Goal: Transaction & Acquisition: Purchase product/service

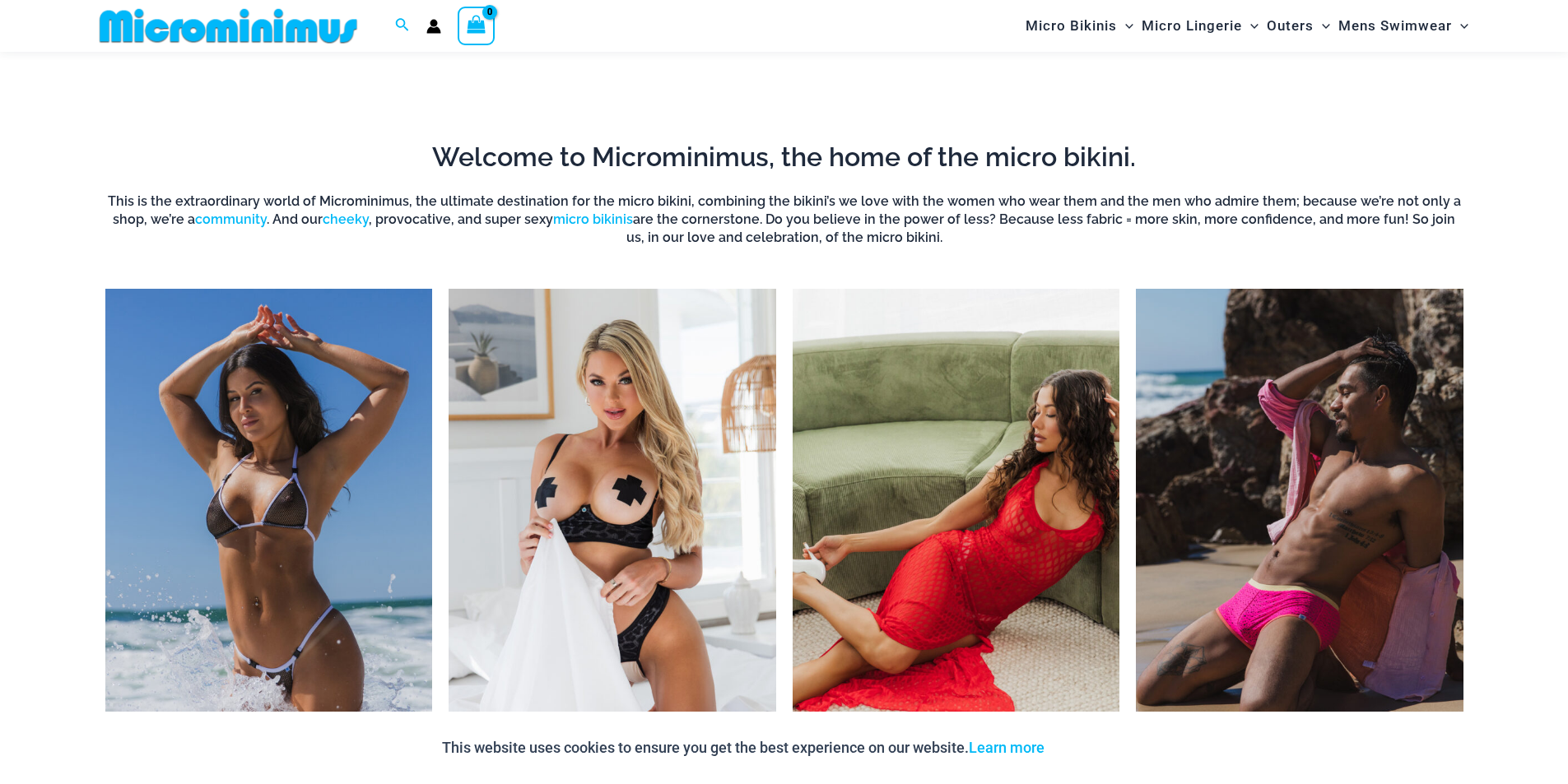
scroll to position [1304, 0]
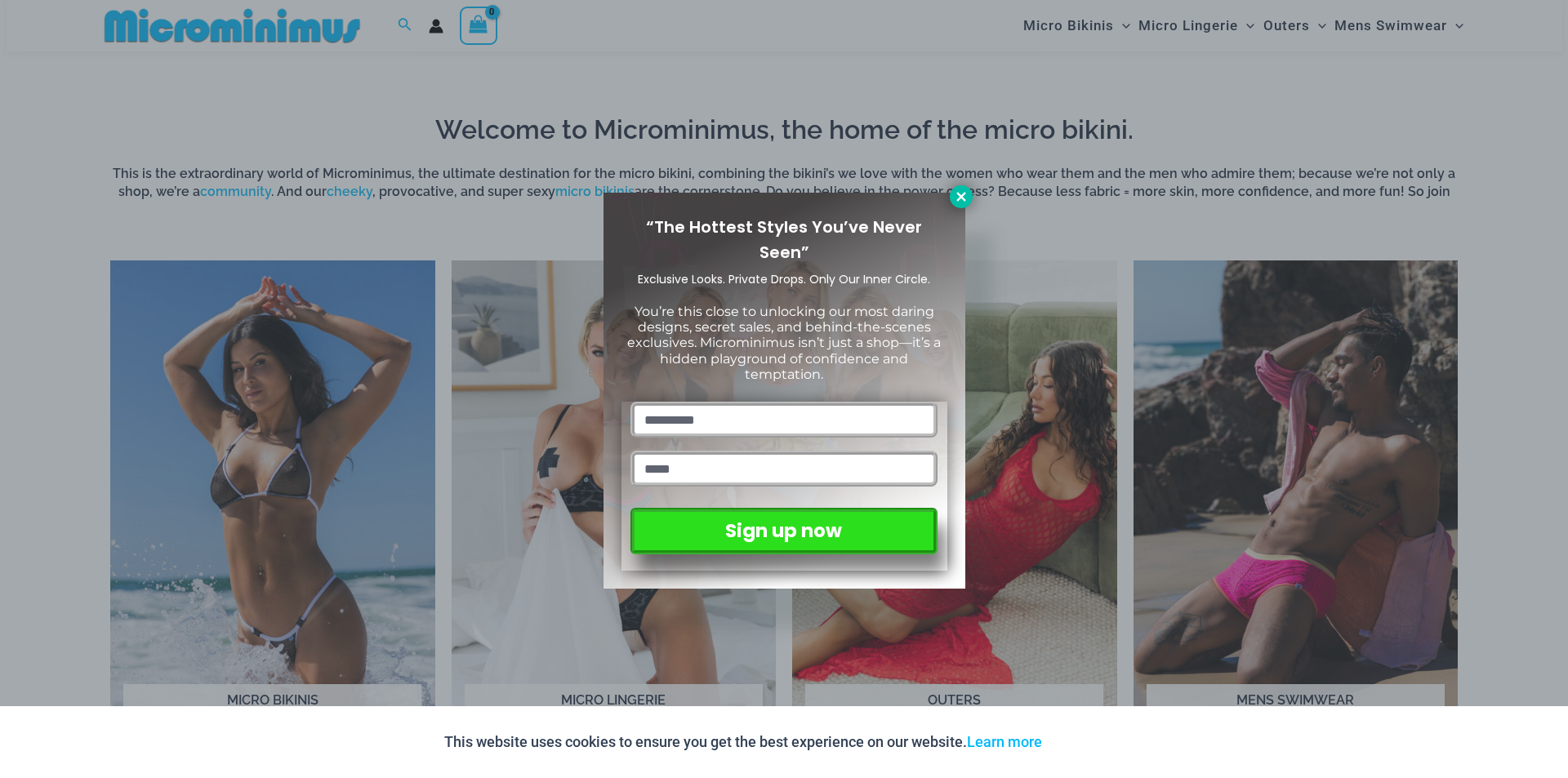
click at [952, 199] on button at bounding box center [961, 196] width 23 height 23
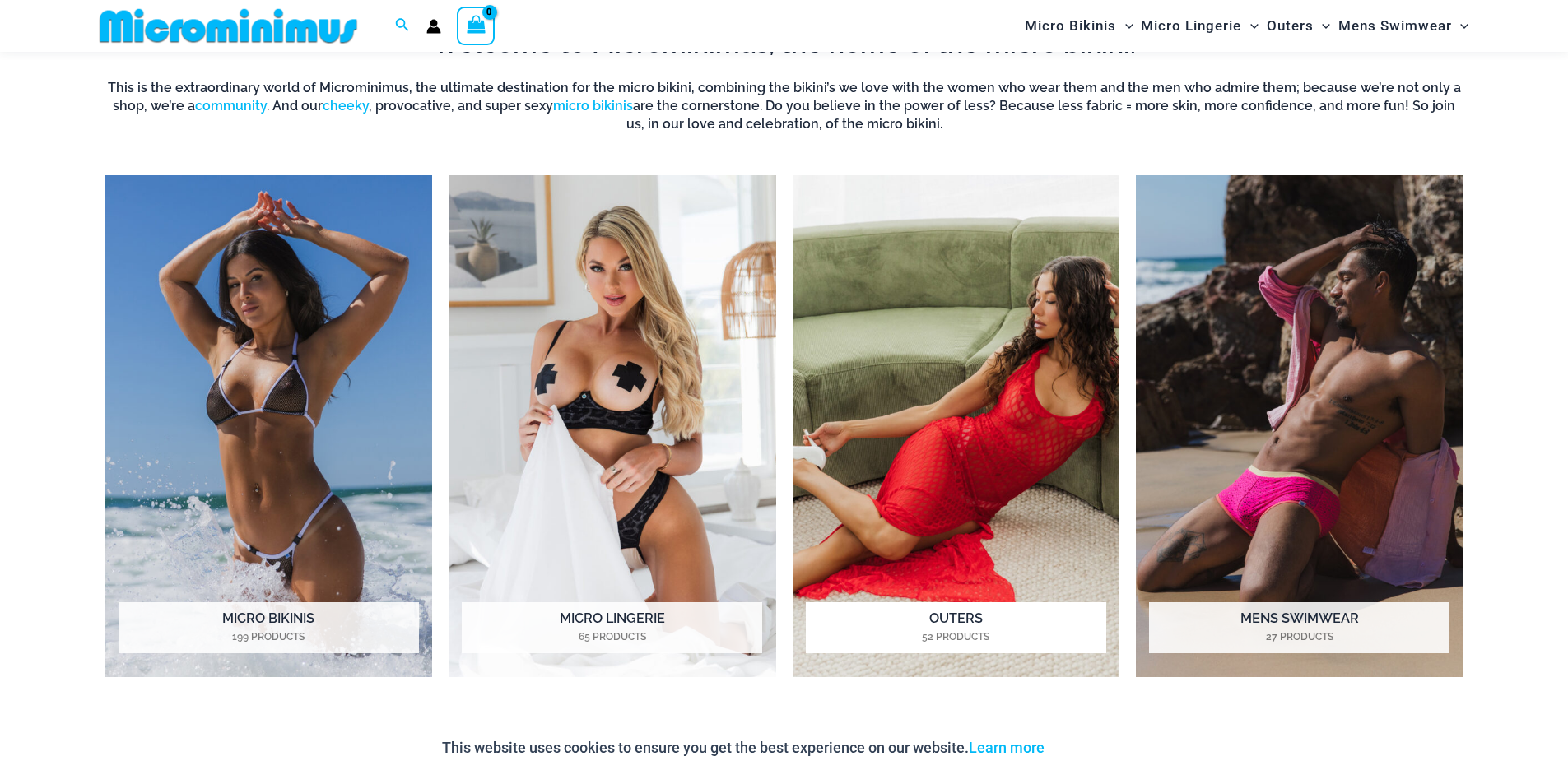
scroll to position [1796, 0]
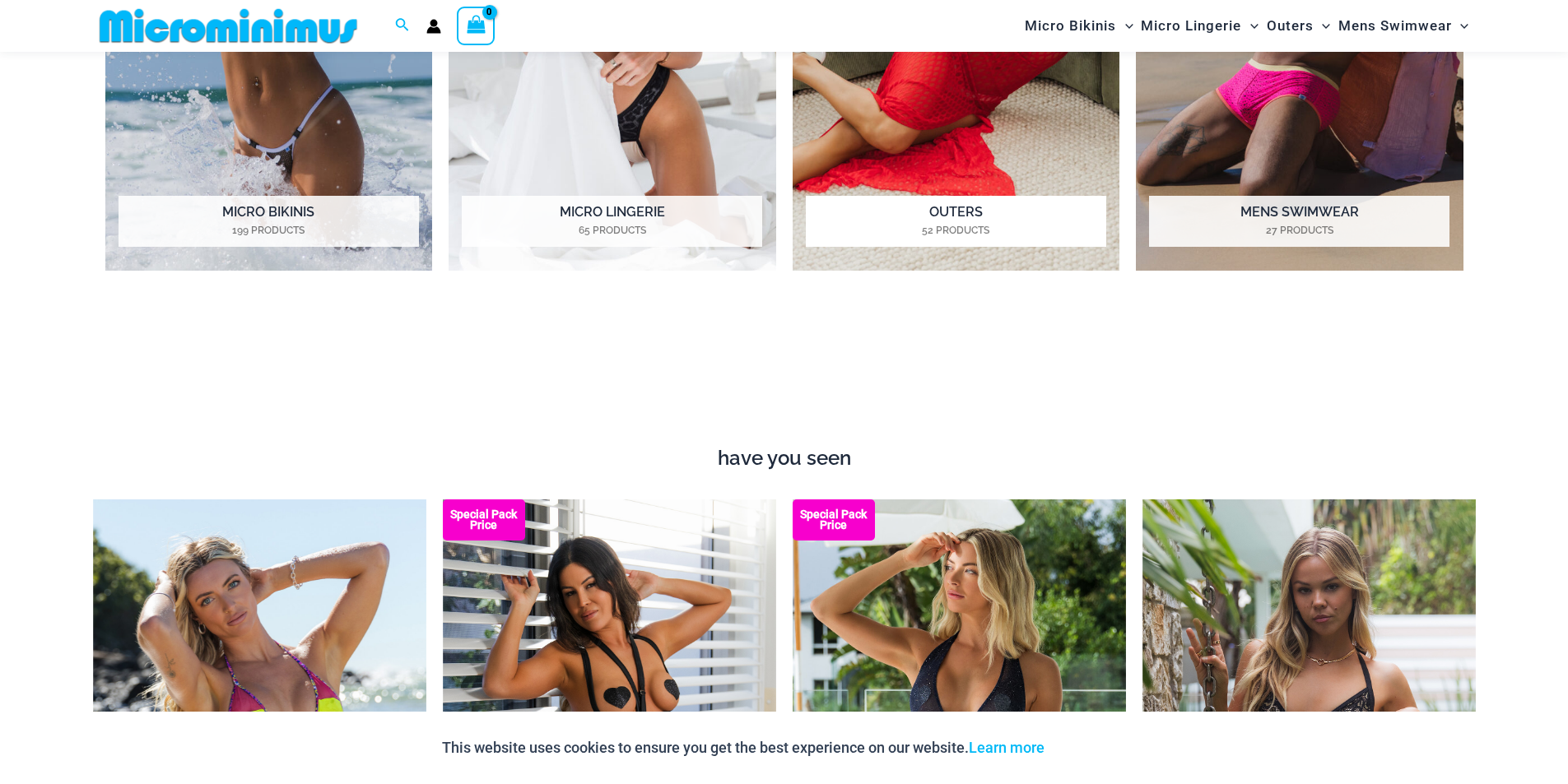
click at [967, 132] on img "Visit product category Outers" at bounding box center [956, 20] width 327 height 502
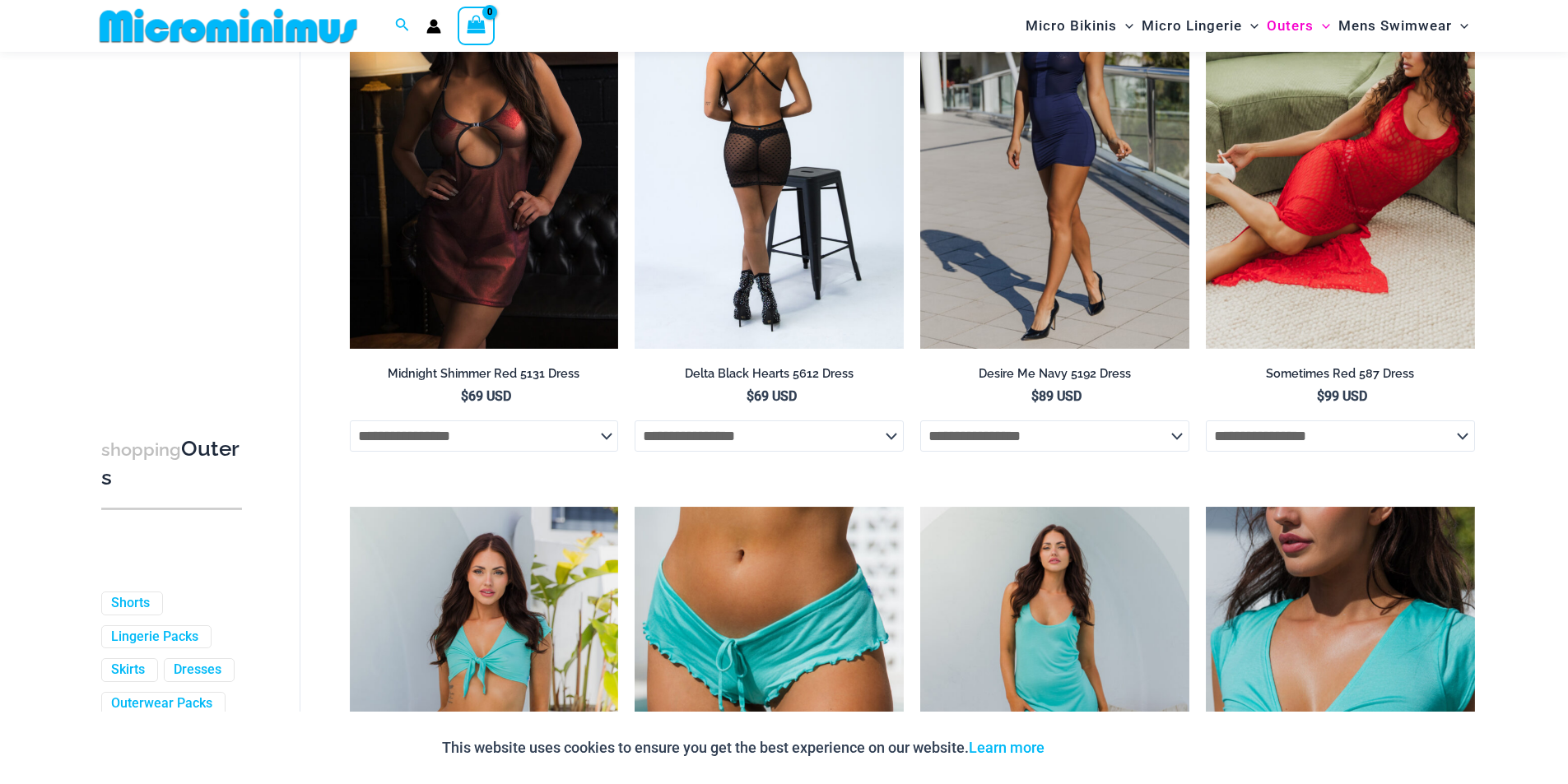
scroll to position [234, 0]
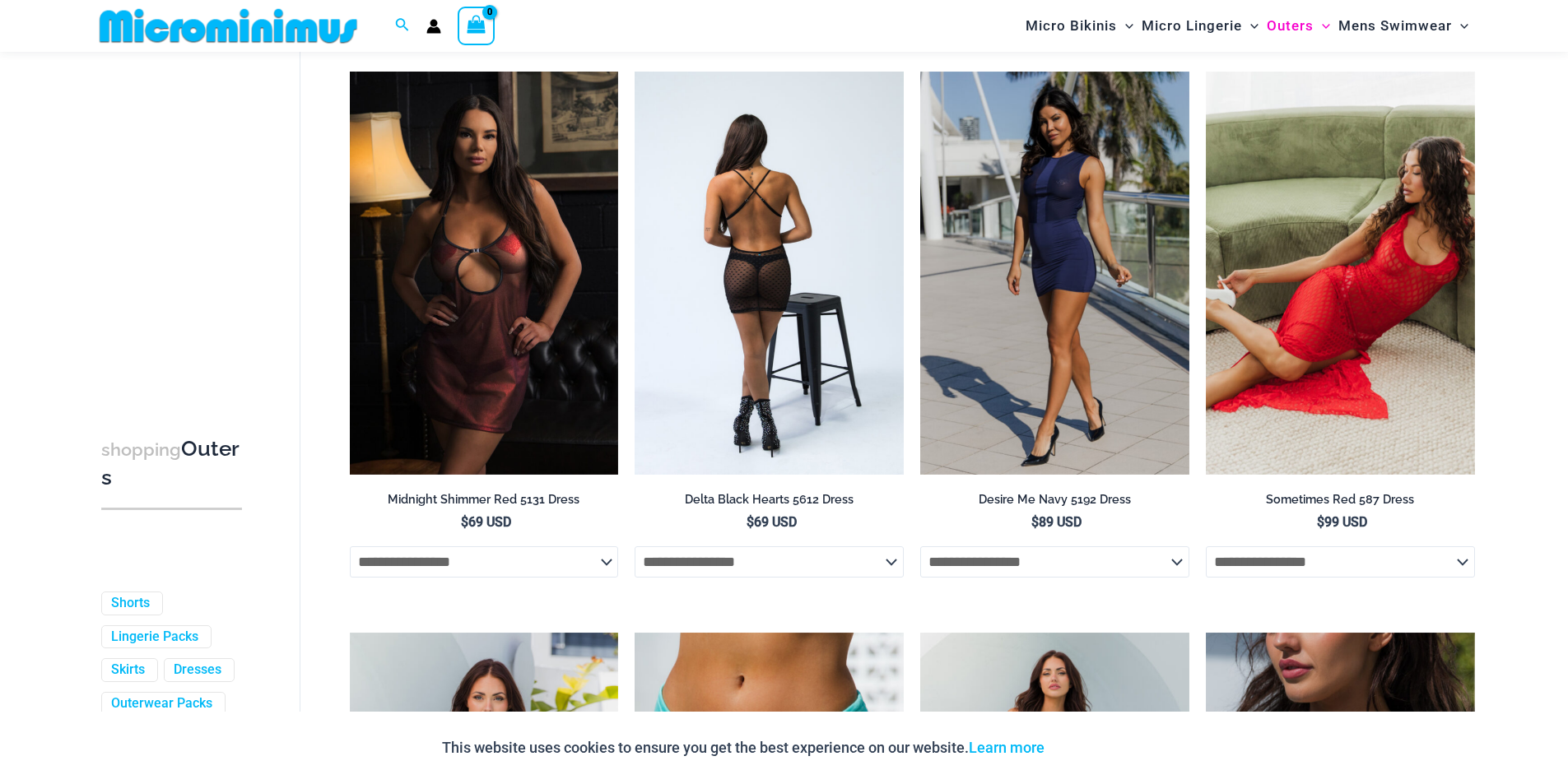
click at [717, 178] on img at bounding box center [769, 272] width 269 height 403
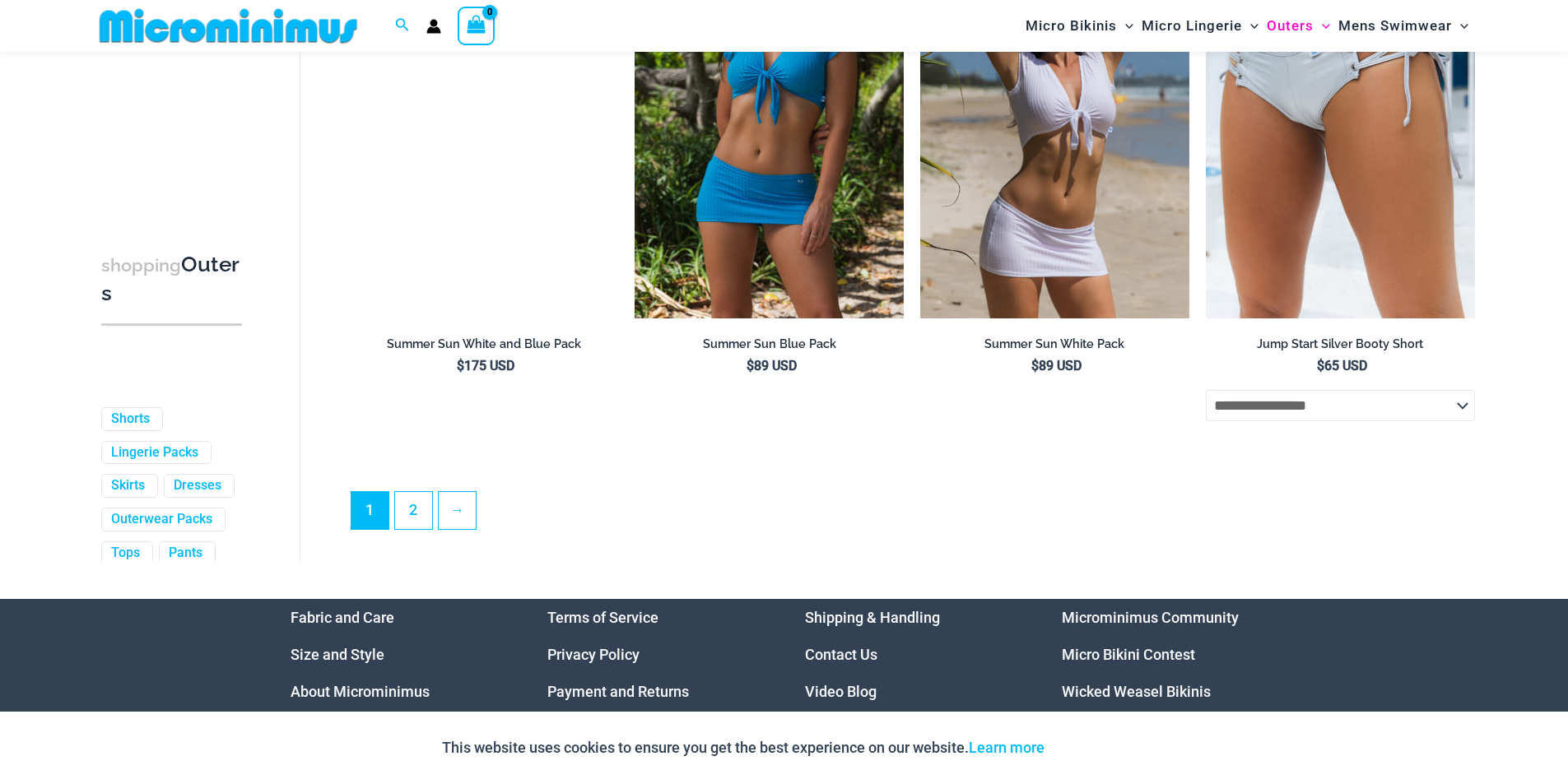
scroll to position [4363, 0]
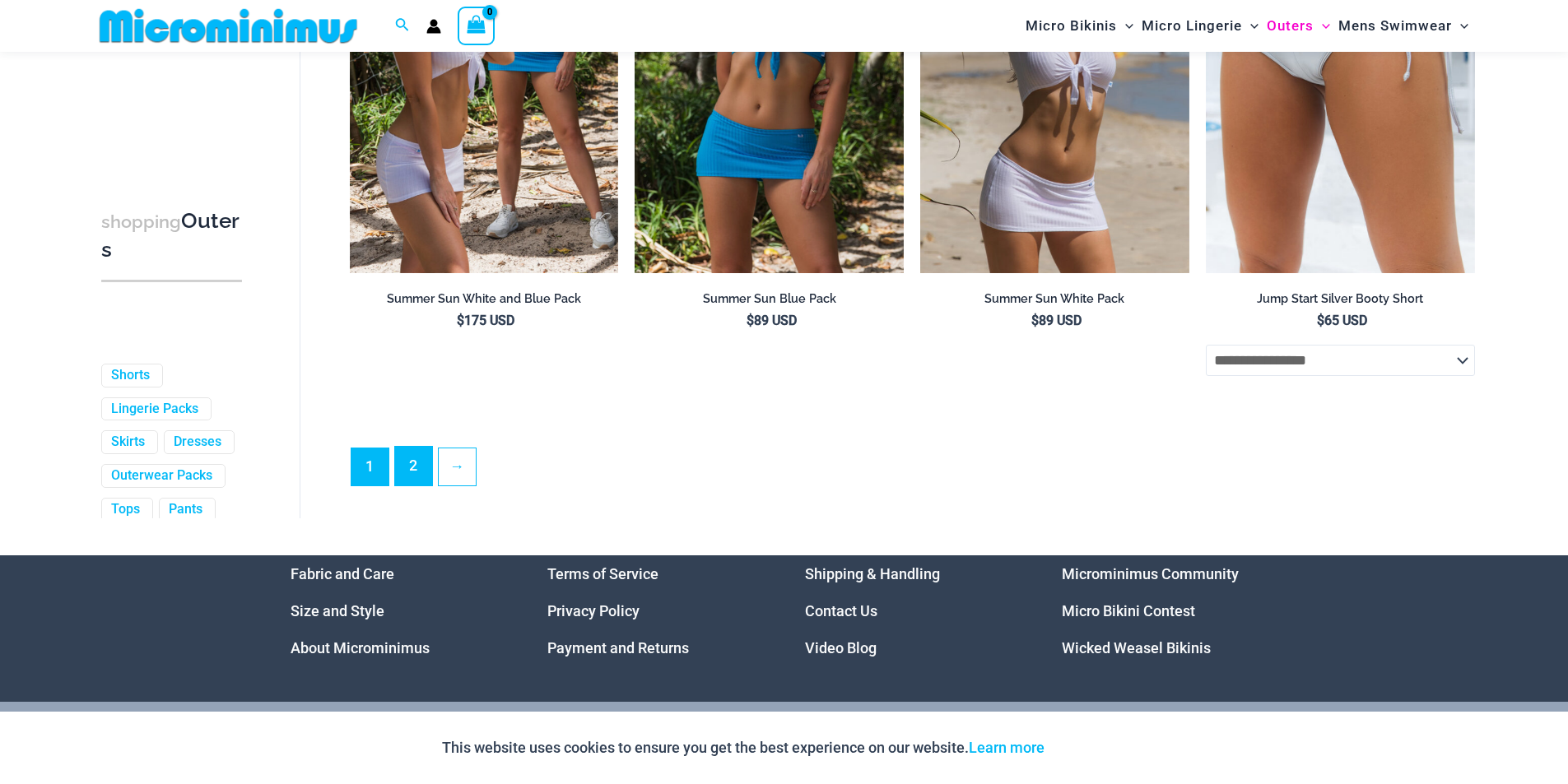
click at [425, 485] on link "2" at bounding box center [413, 465] width 37 height 39
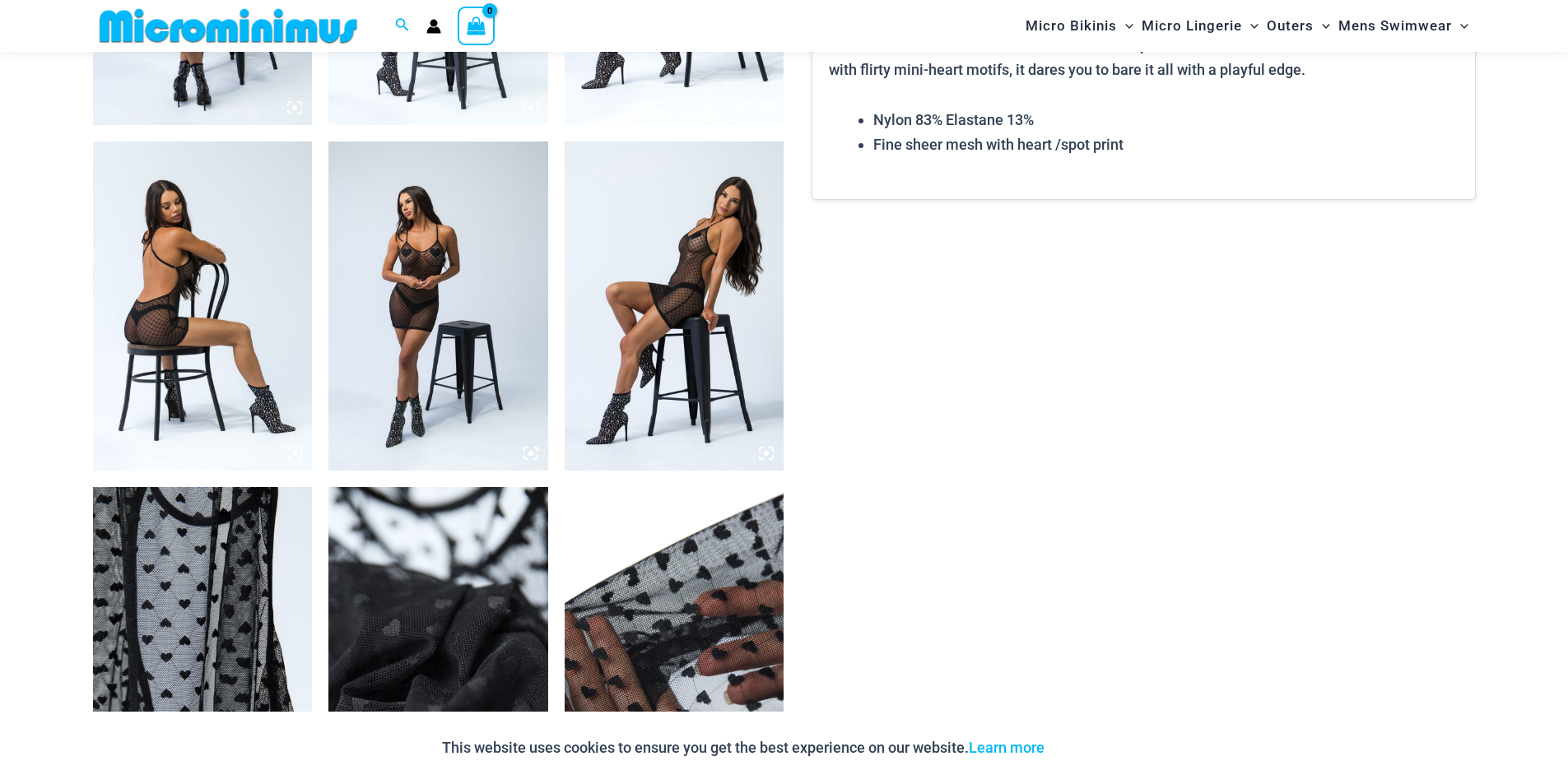
scroll to position [1398, 0]
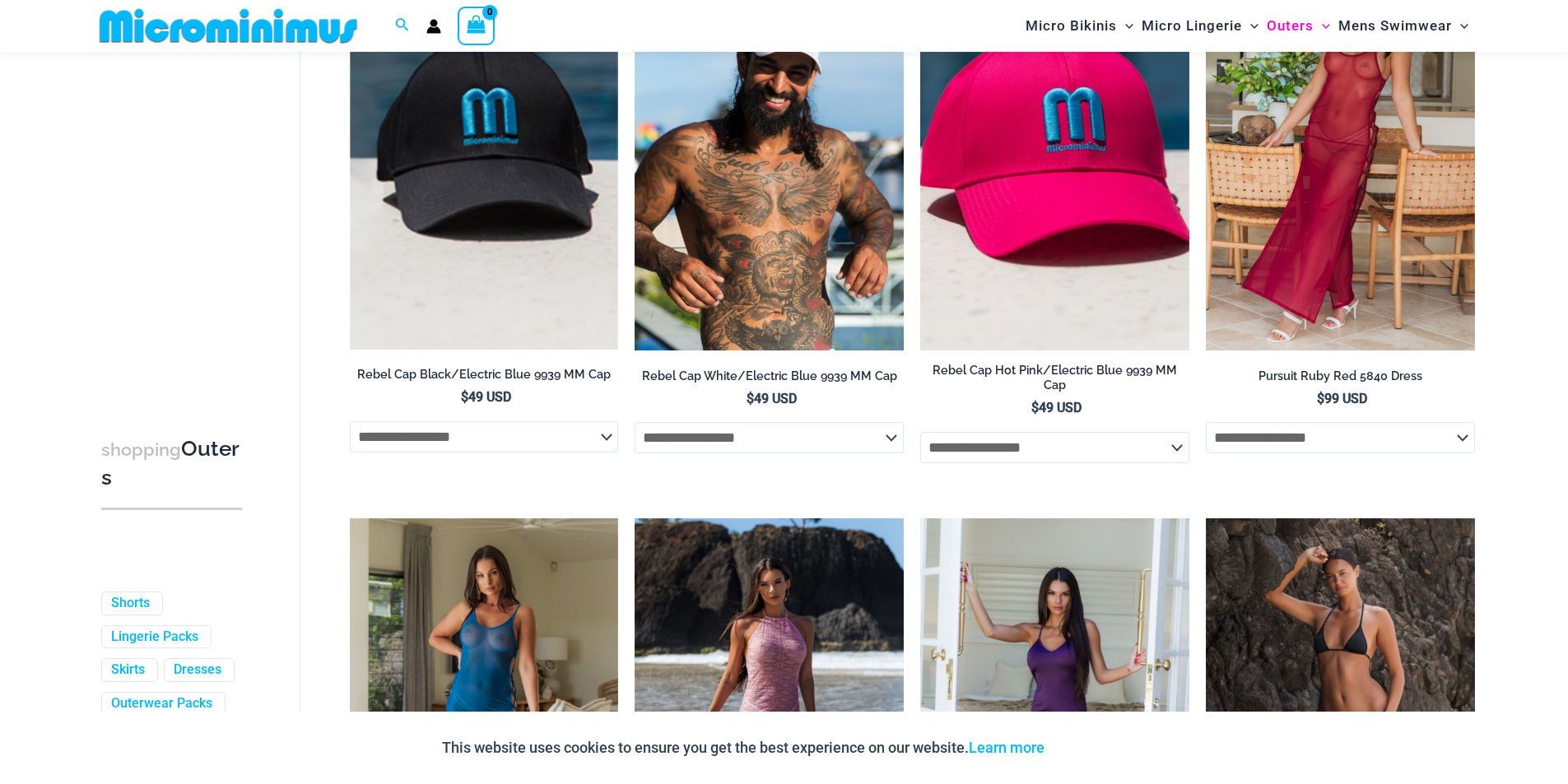
scroll to position [2124, 0]
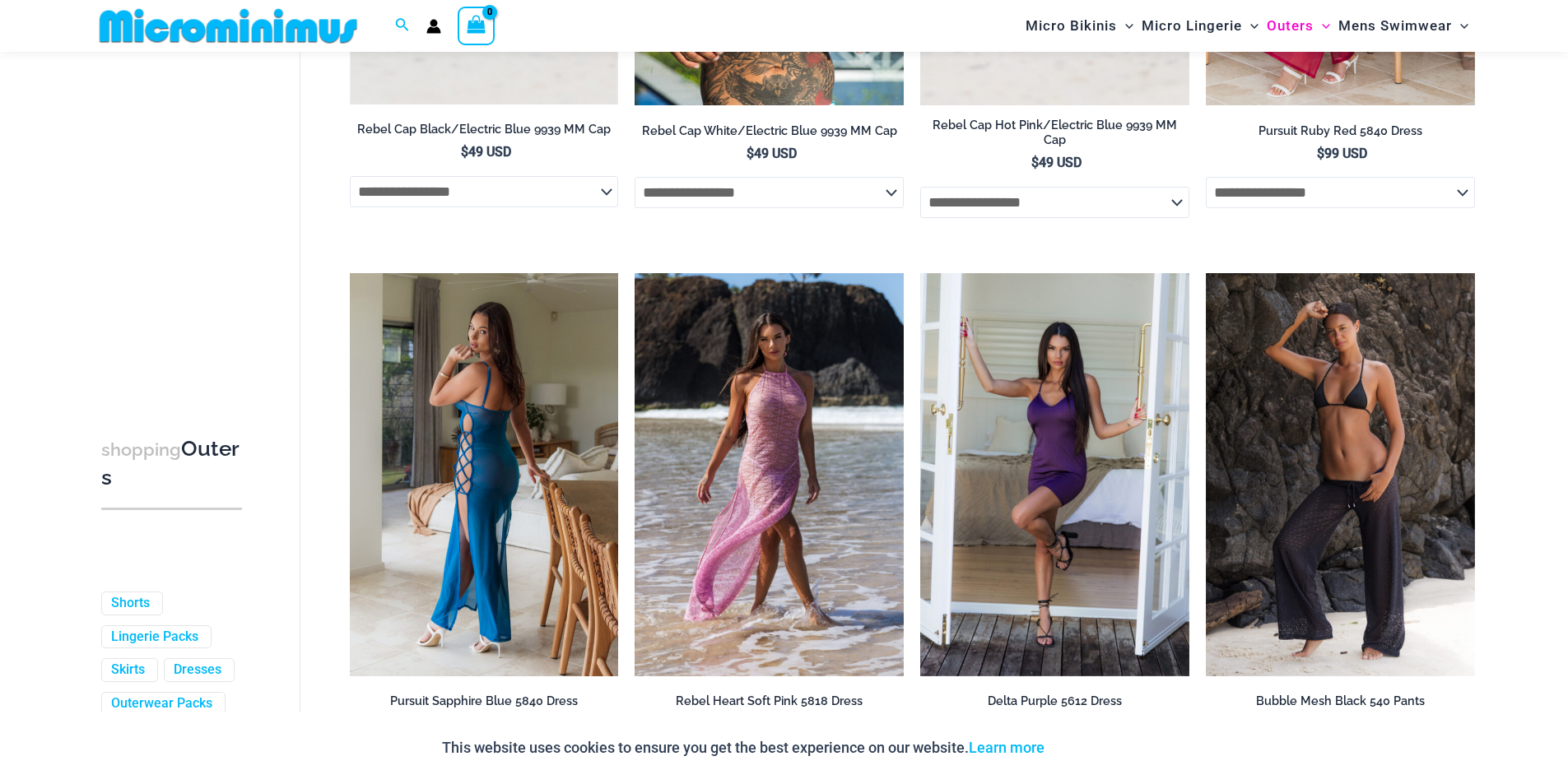
click at [536, 361] on img at bounding box center [484, 474] width 269 height 403
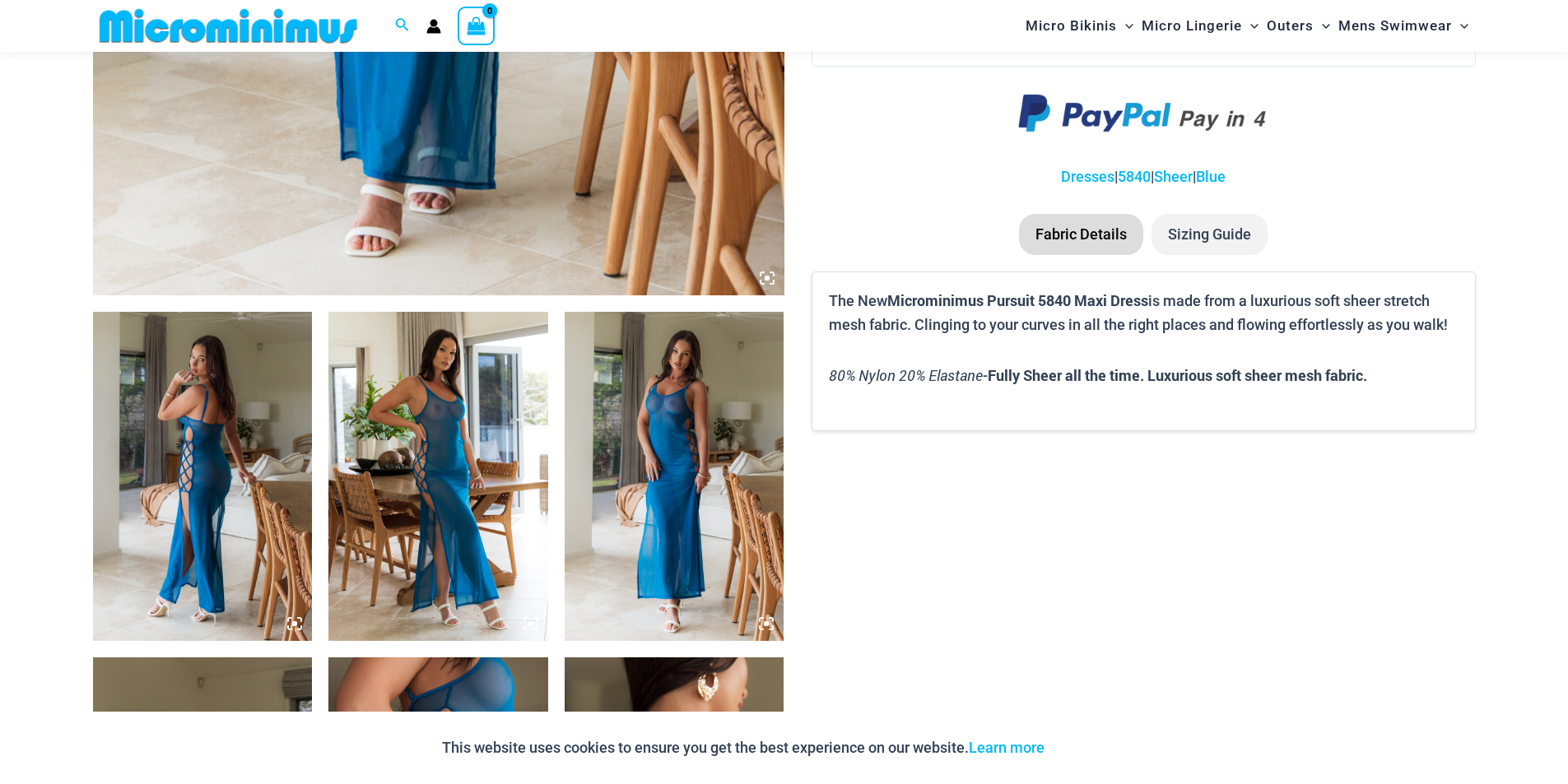
scroll to position [892, 0]
click at [468, 406] on img at bounding box center [438, 475] width 220 height 329
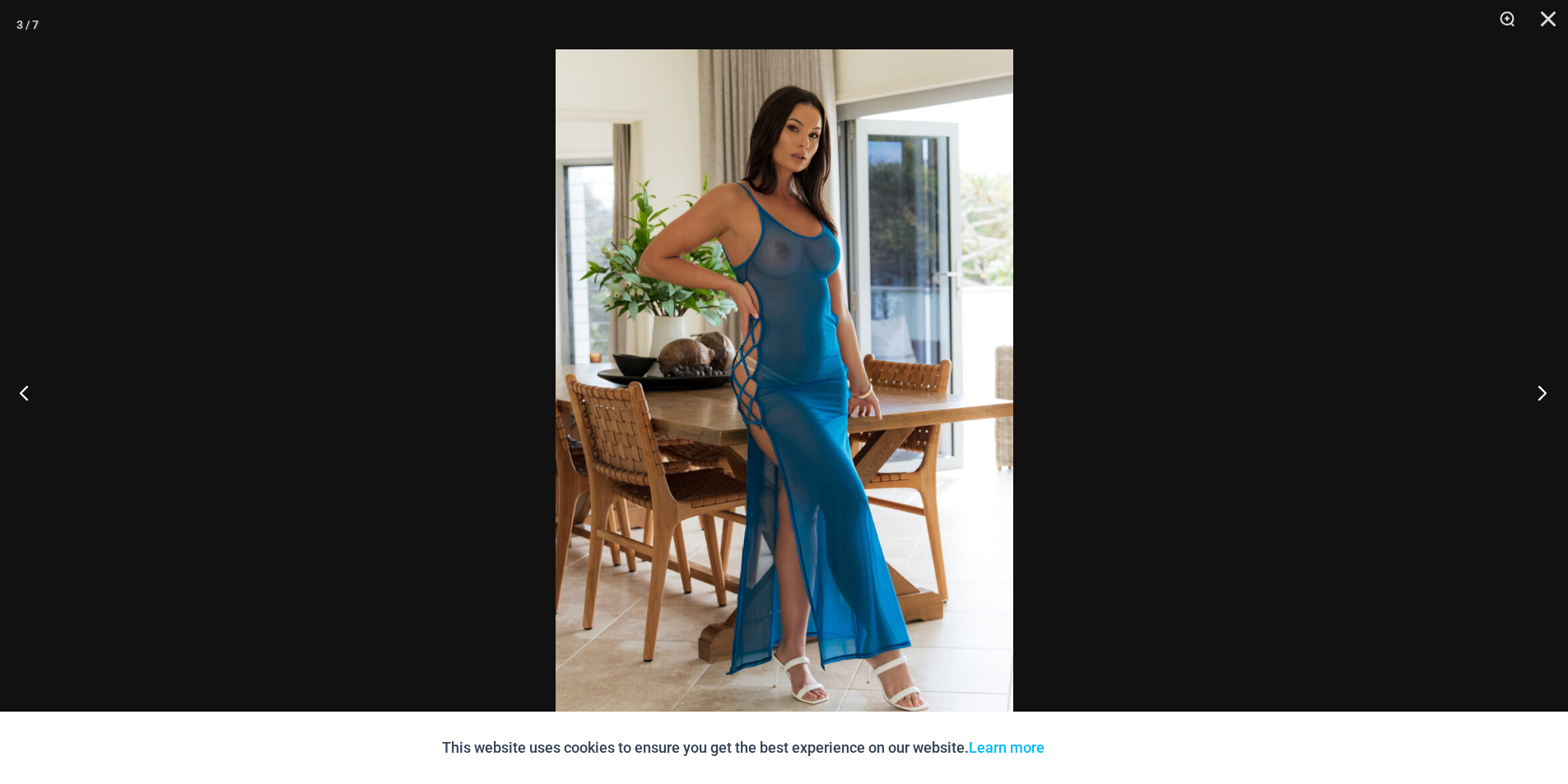
click at [1541, 396] on button "Next" at bounding box center [1537, 392] width 62 height 82
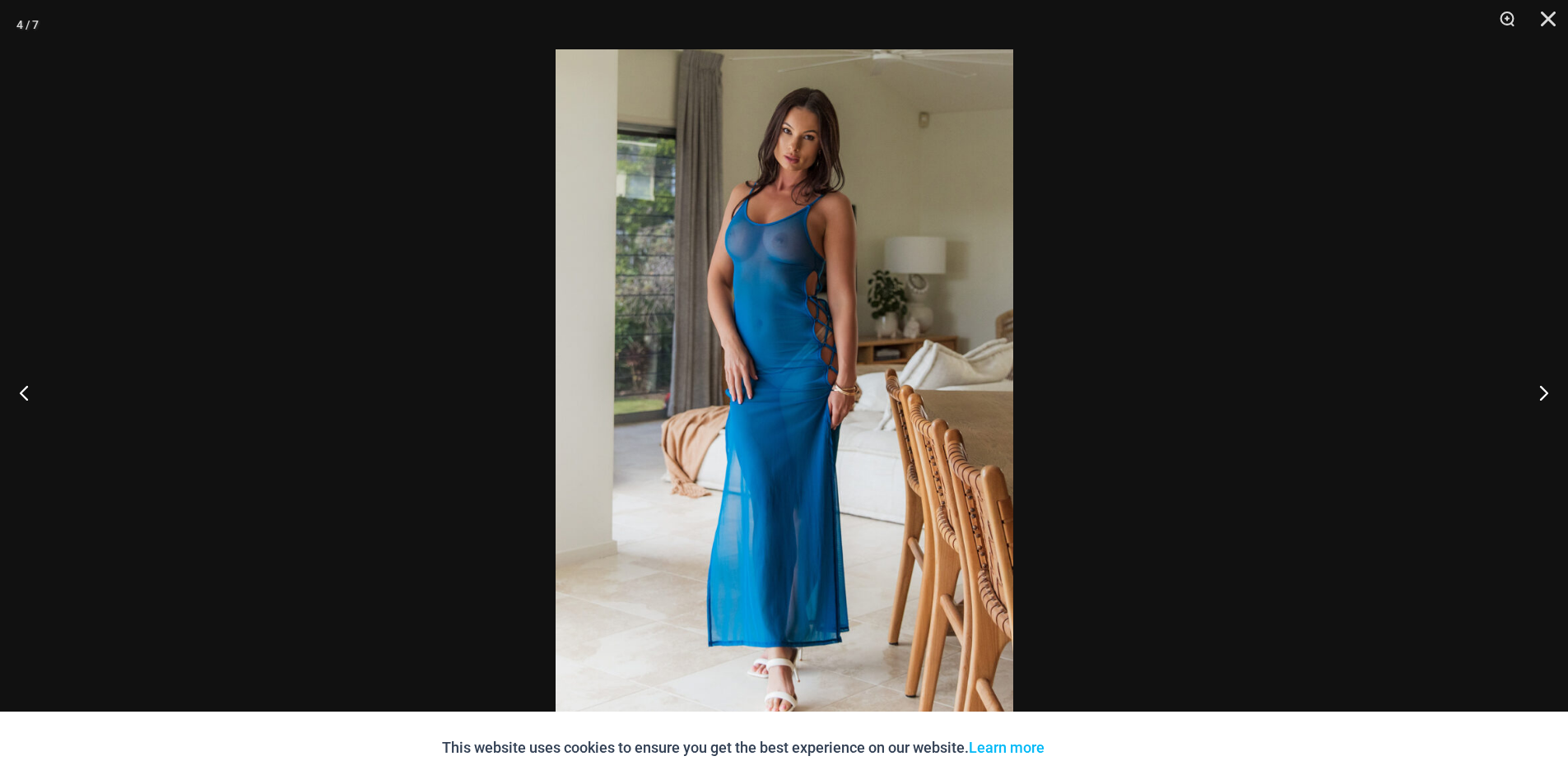
click at [760, 252] on img at bounding box center [784, 392] width 458 height 685
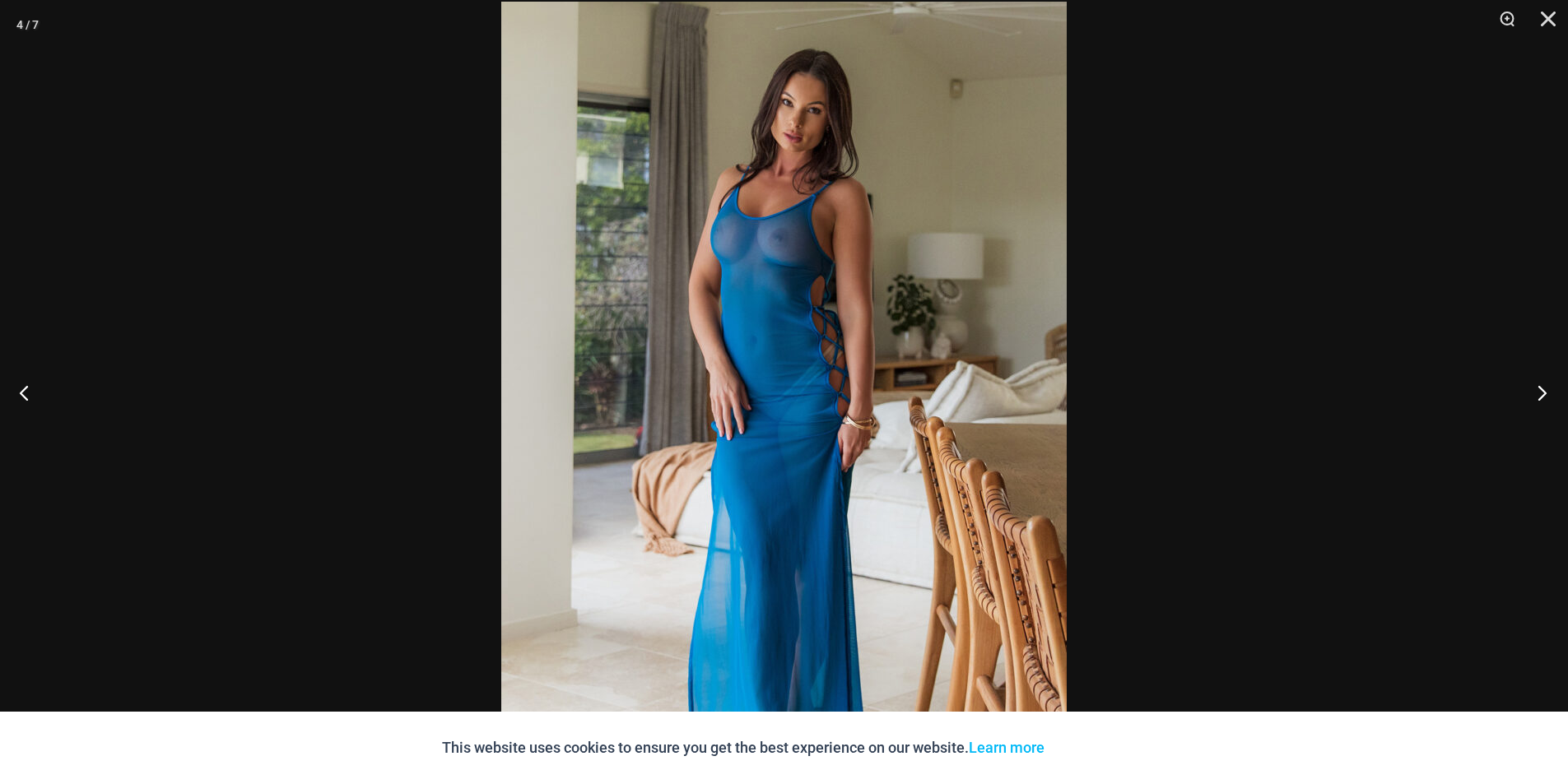
click at [1541, 391] on button "Next" at bounding box center [1537, 392] width 62 height 82
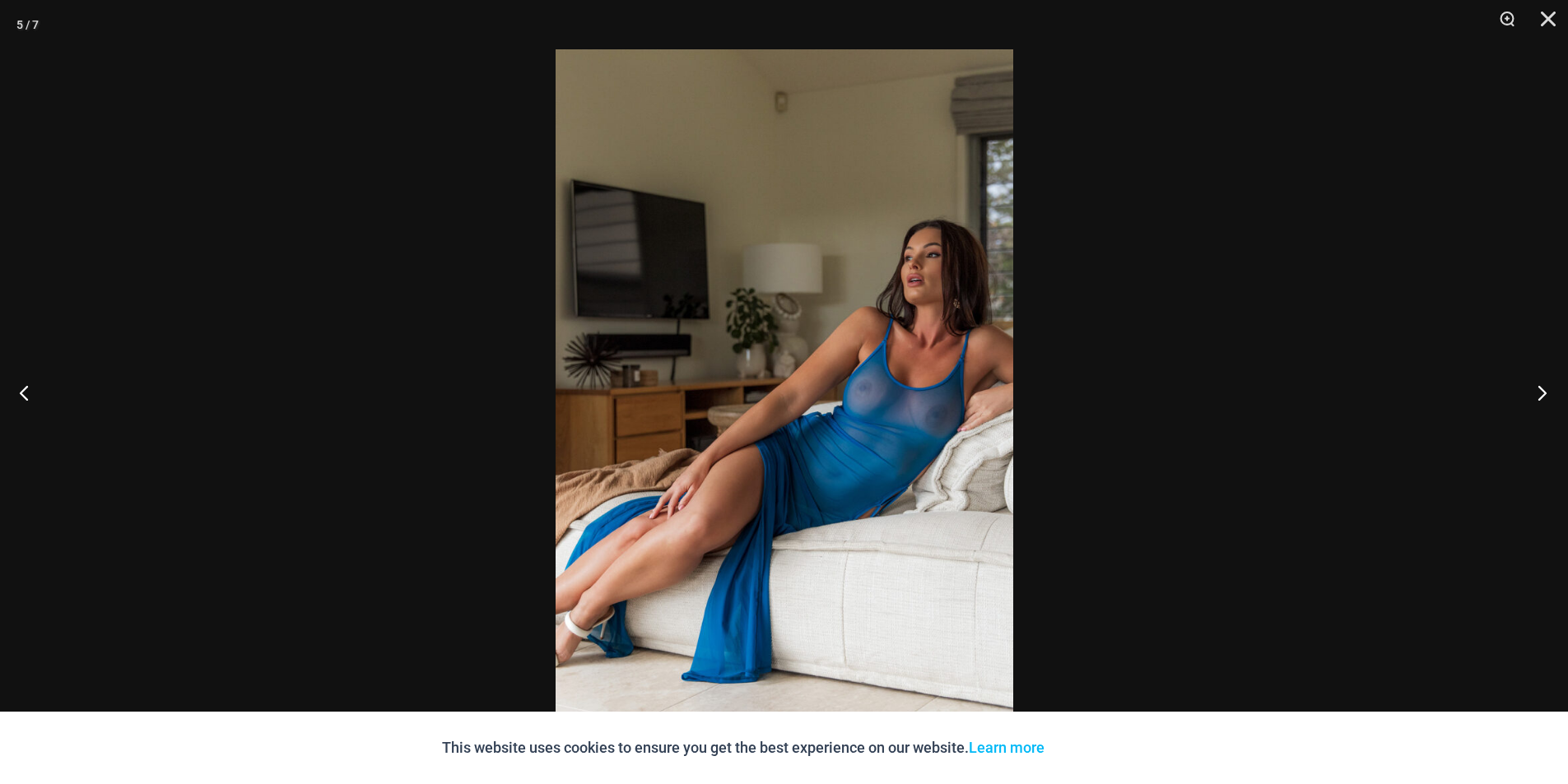
click at [1541, 391] on button "Next" at bounding box center [1537, 392] width 62 height 82
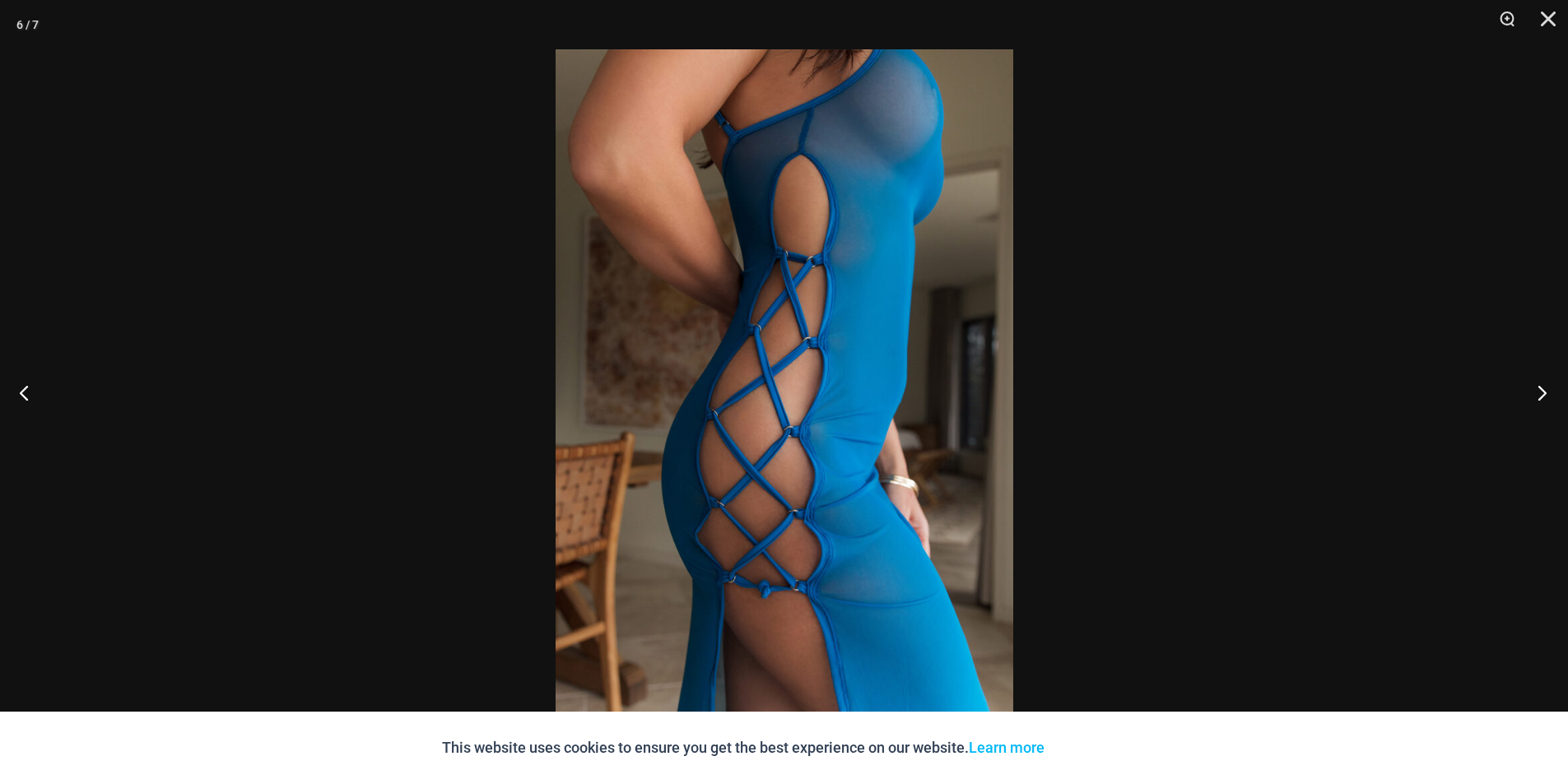
click at [1540, 391] on button "Next" at bounding box center [1537, 392] width 62 height 82
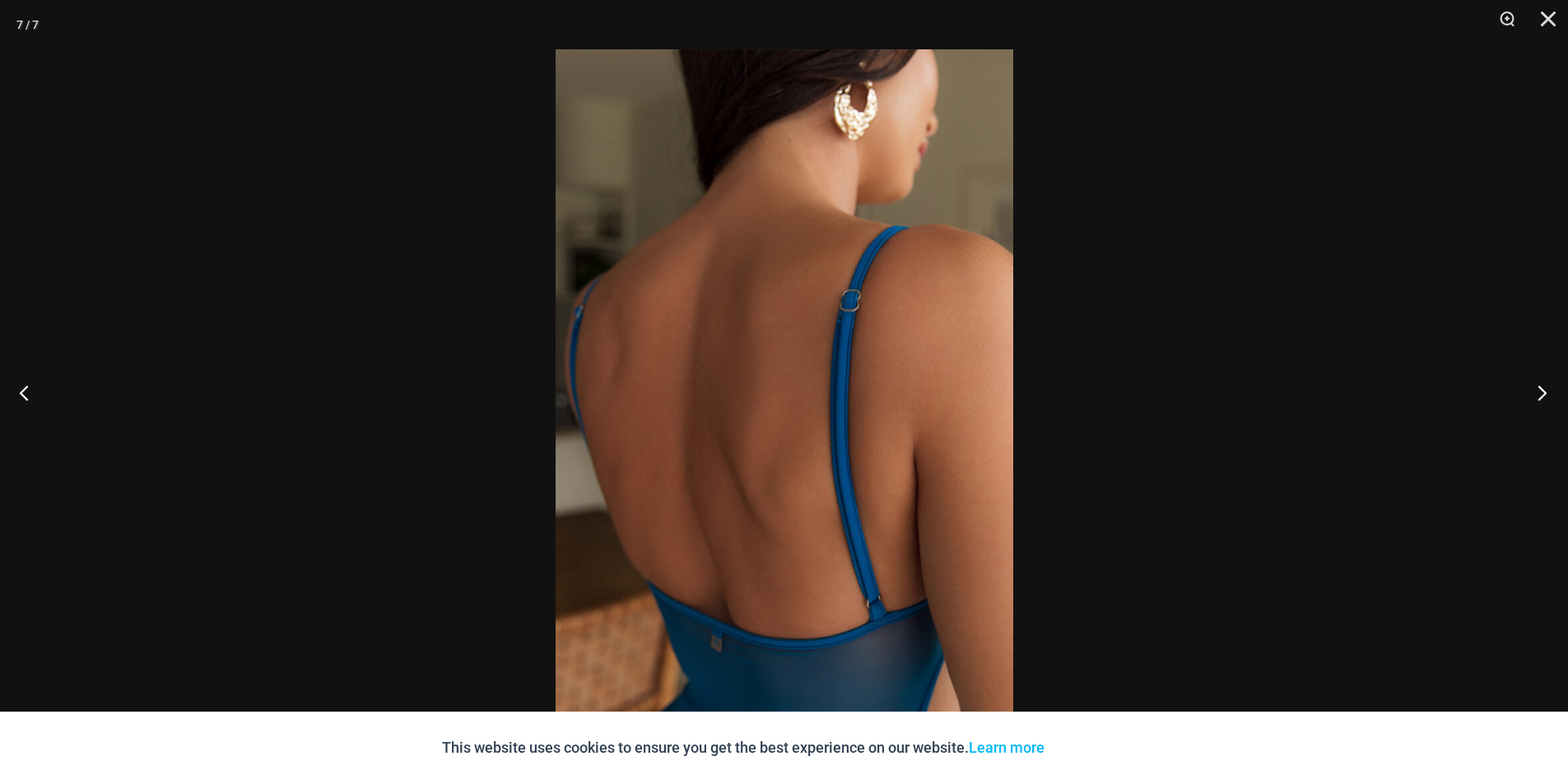
click at [1540, 391] on button "Next" at bounding box center [1537, 392] width 62 height 82
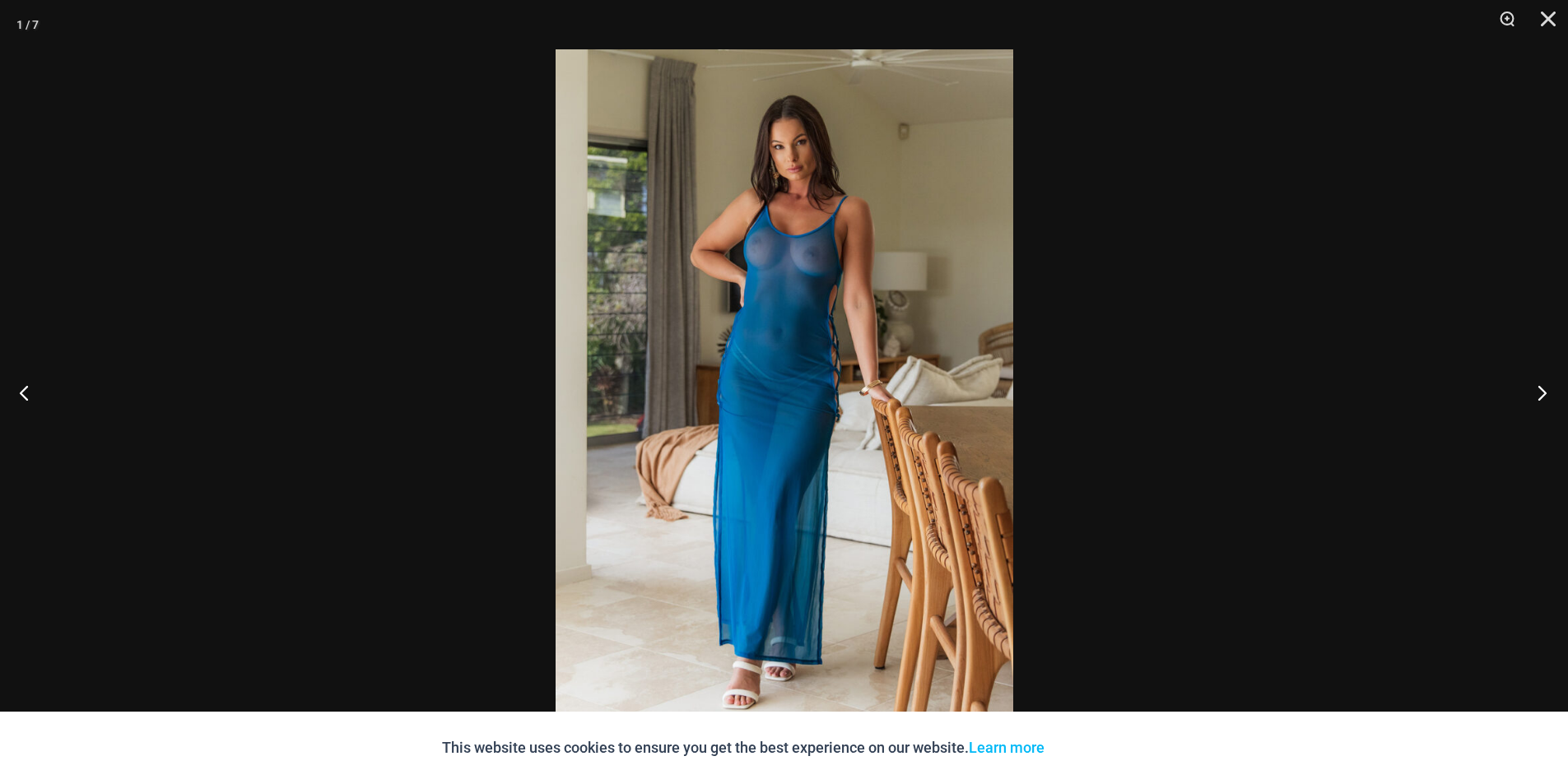
click at [1540, 391] on button "Next" at bounding box center [1537, 392] width 62 height 82
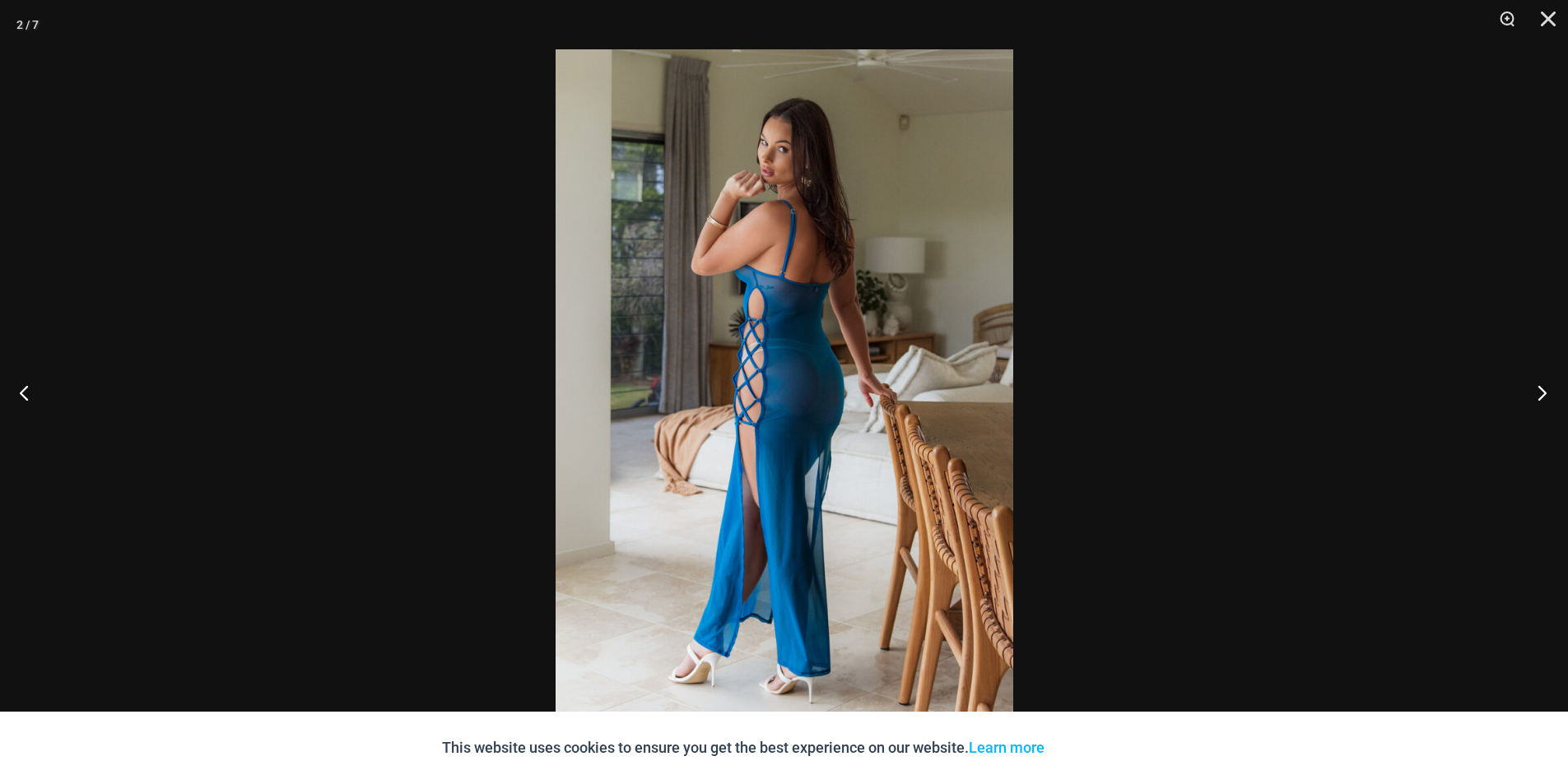
click at [1540, 391] on button "Next" at bounding box center [1537, 392] width 62 height 82
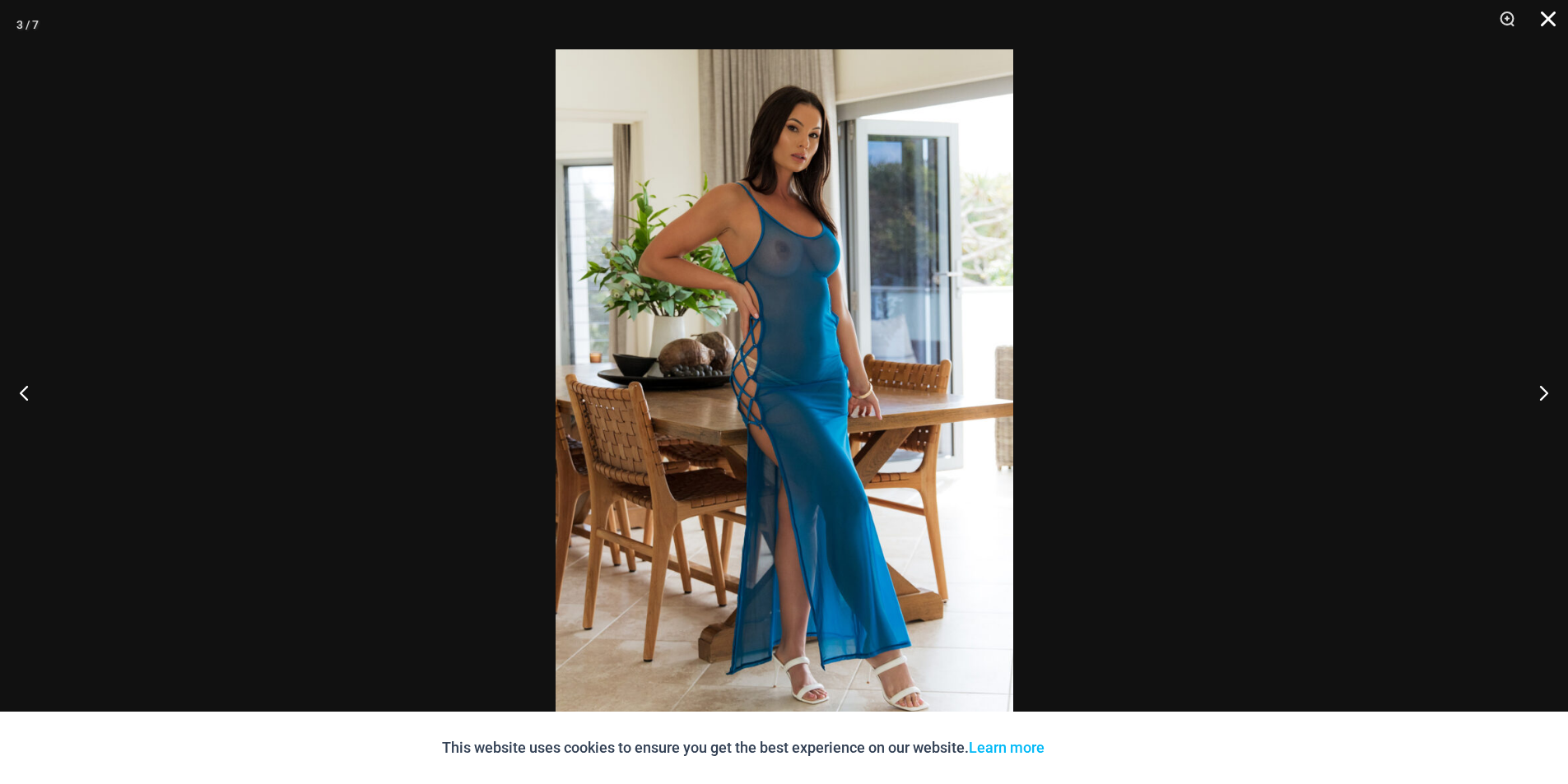
click at [1561, 20] on button "Close" at bounding box center [1542, 24] width 41 height 49
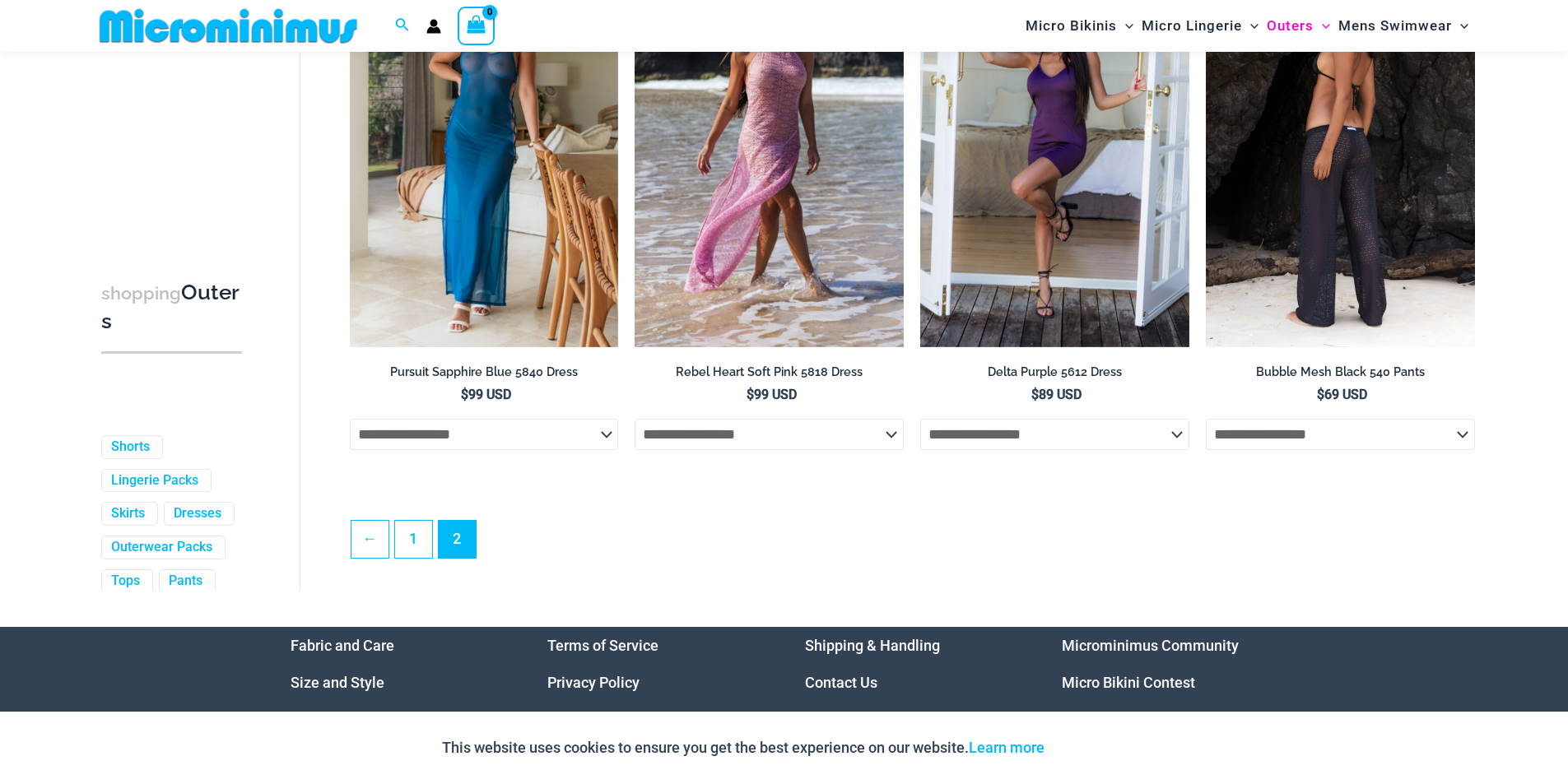
scroll to position [2288, 0]
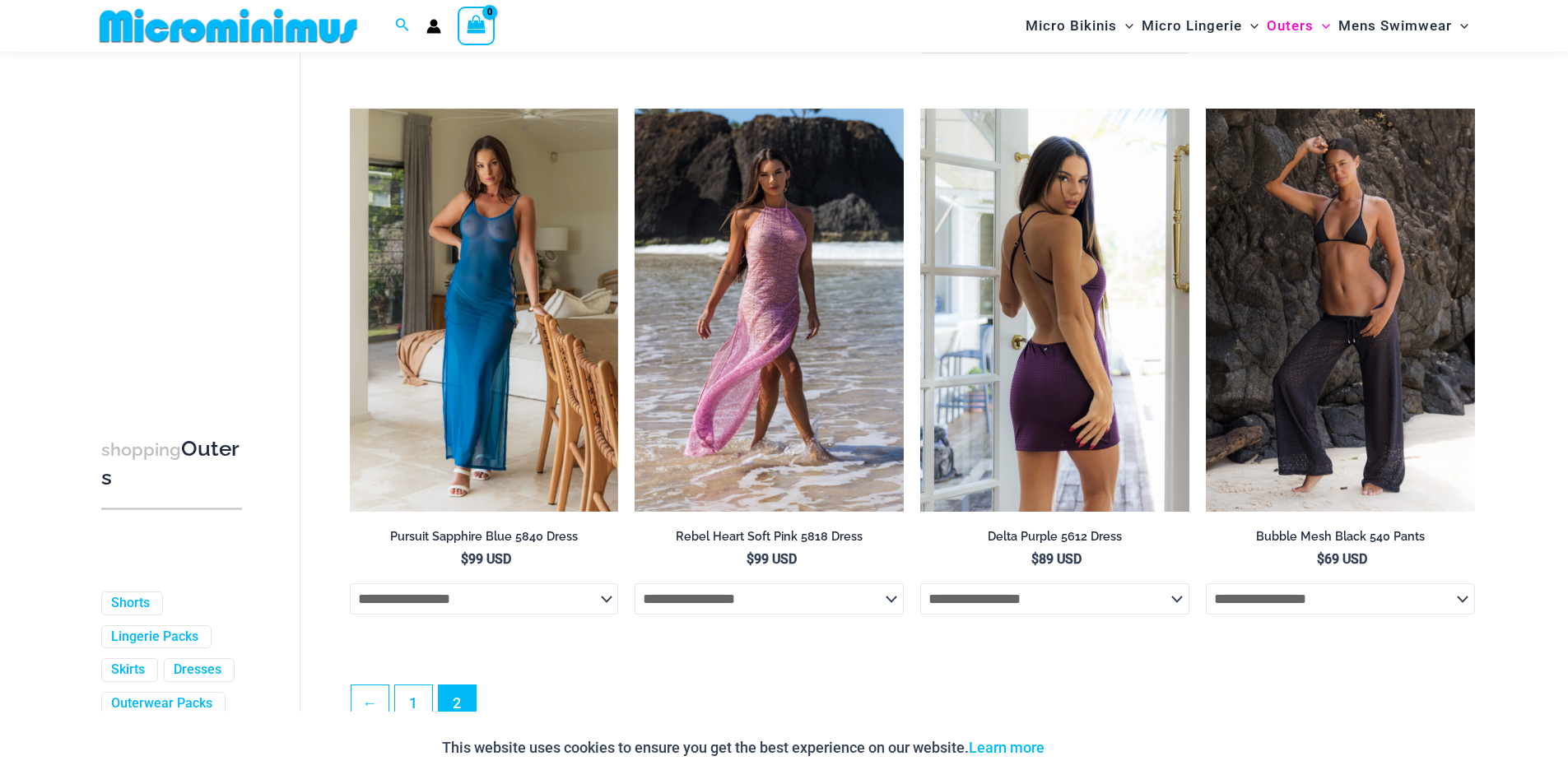
click at [991, 342] on img at bounding box center [1054, 309] width 269 height 403
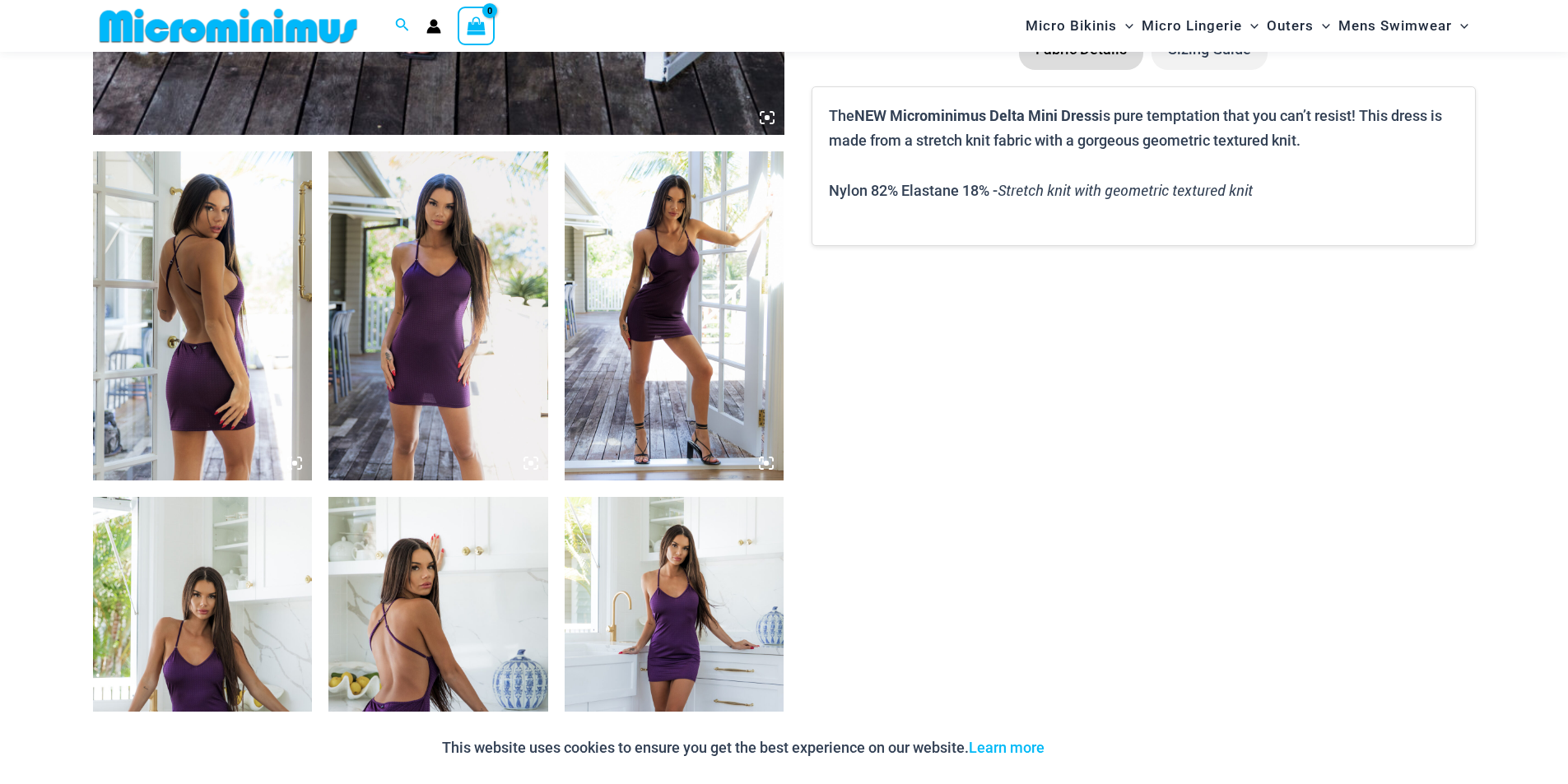
scroll to position [1054, 0]
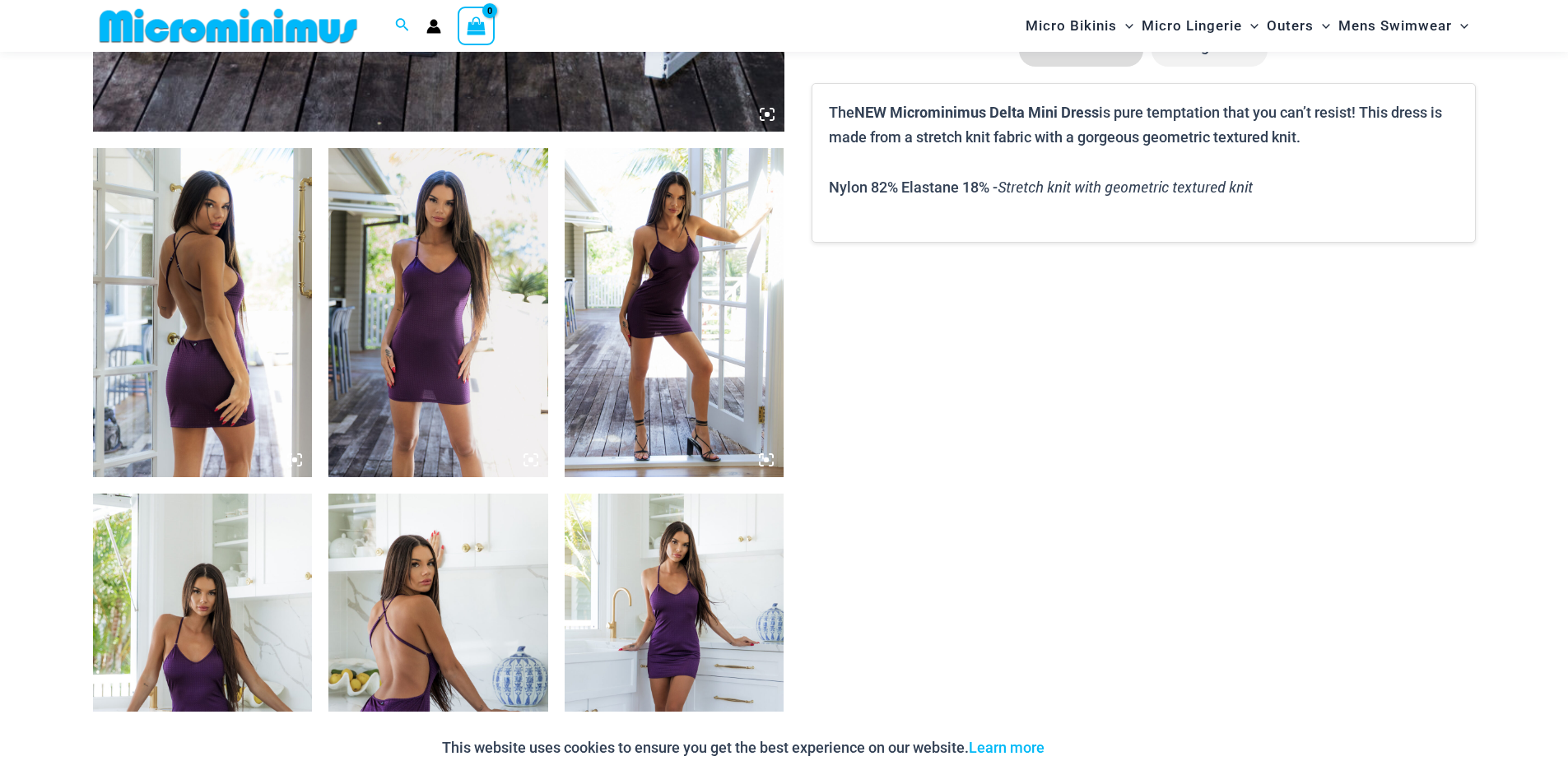
click at [427, 326] on img at bounding box center [438, 312] width 220 height 329
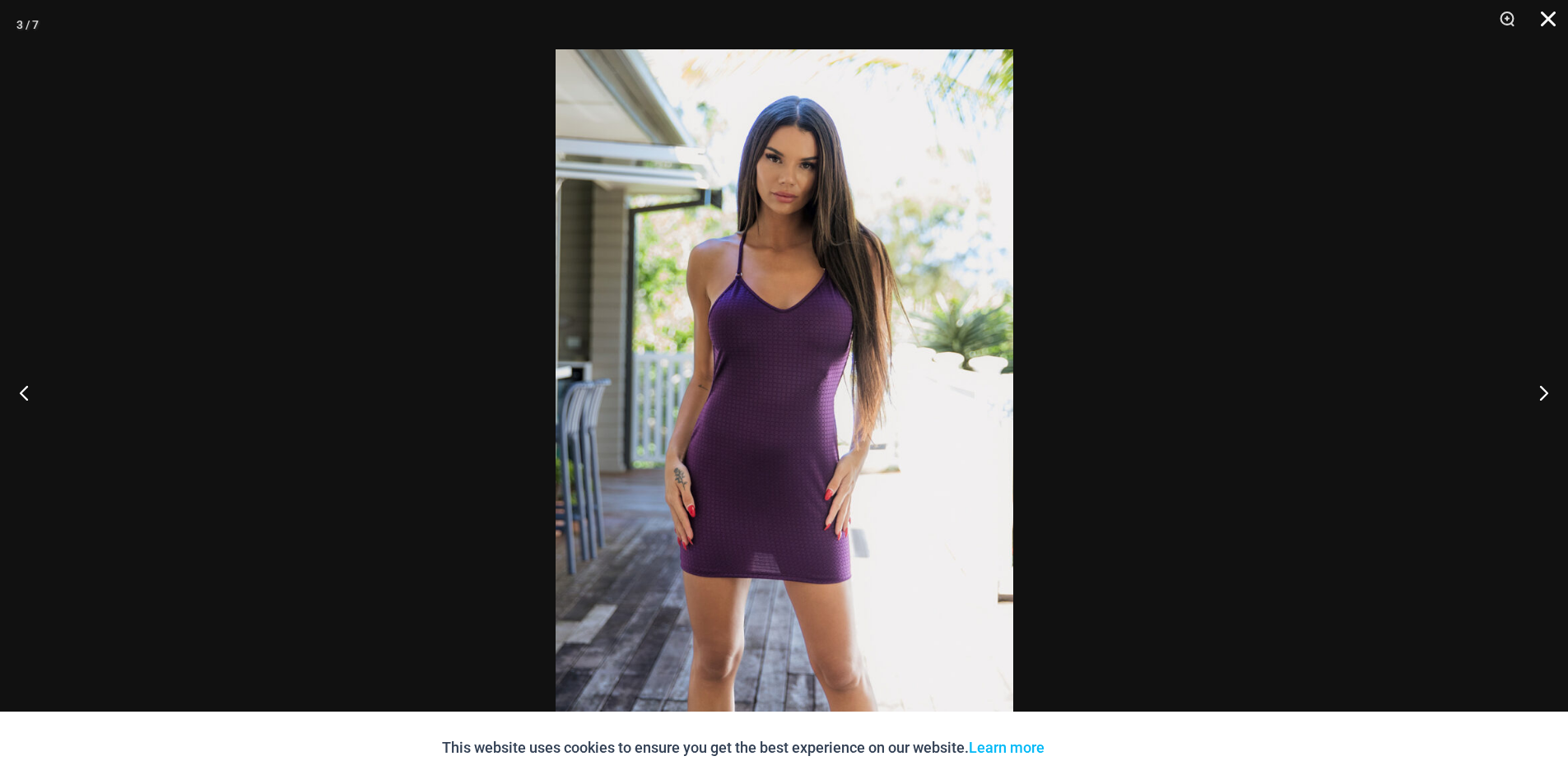
click at [1549, 18] on button "Close" at bounding box center [1542, 24] width 41 height 49
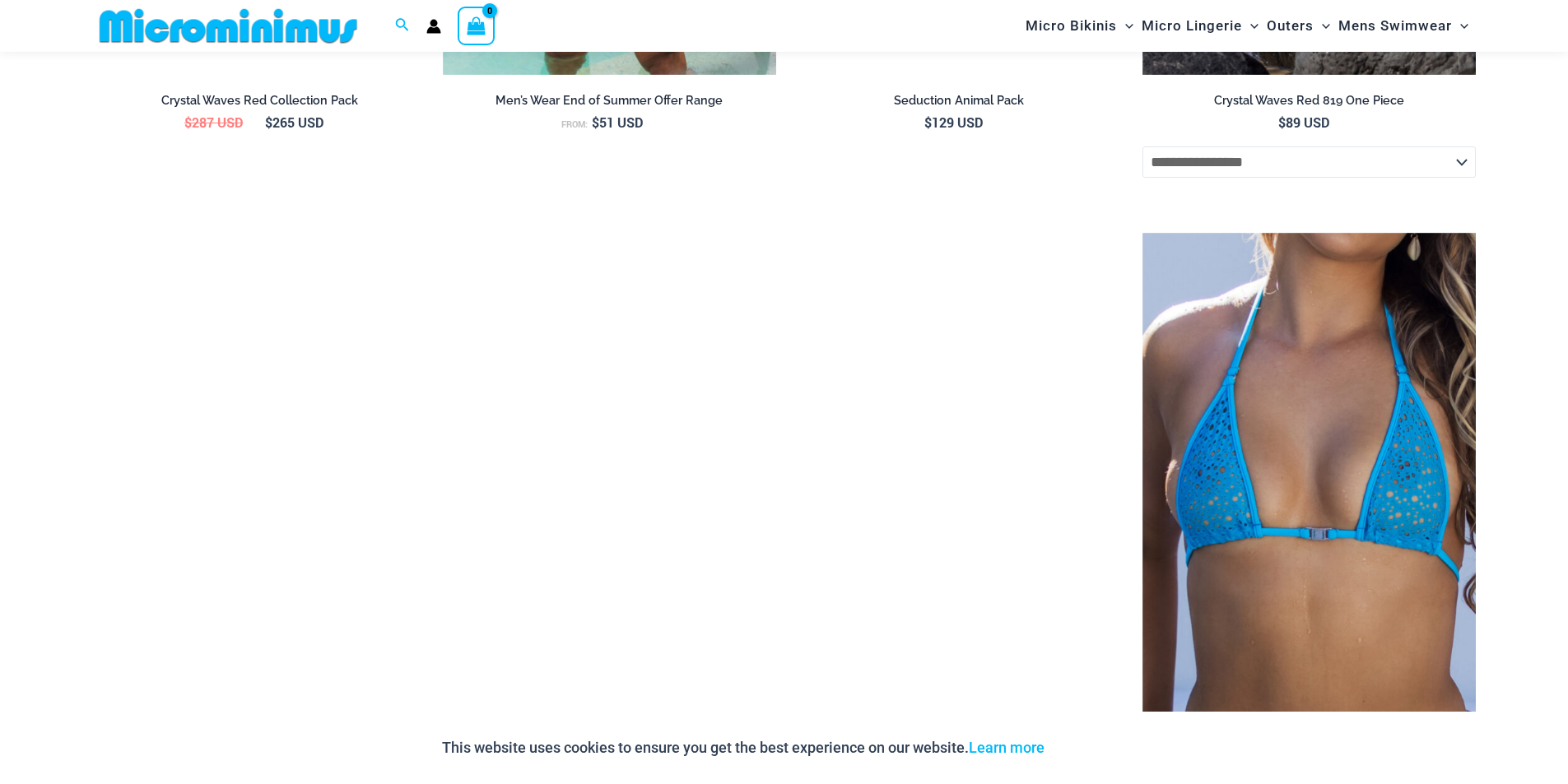
scroll to position [2371, 0]
